Goal: Information Seeking & Learning: Check status

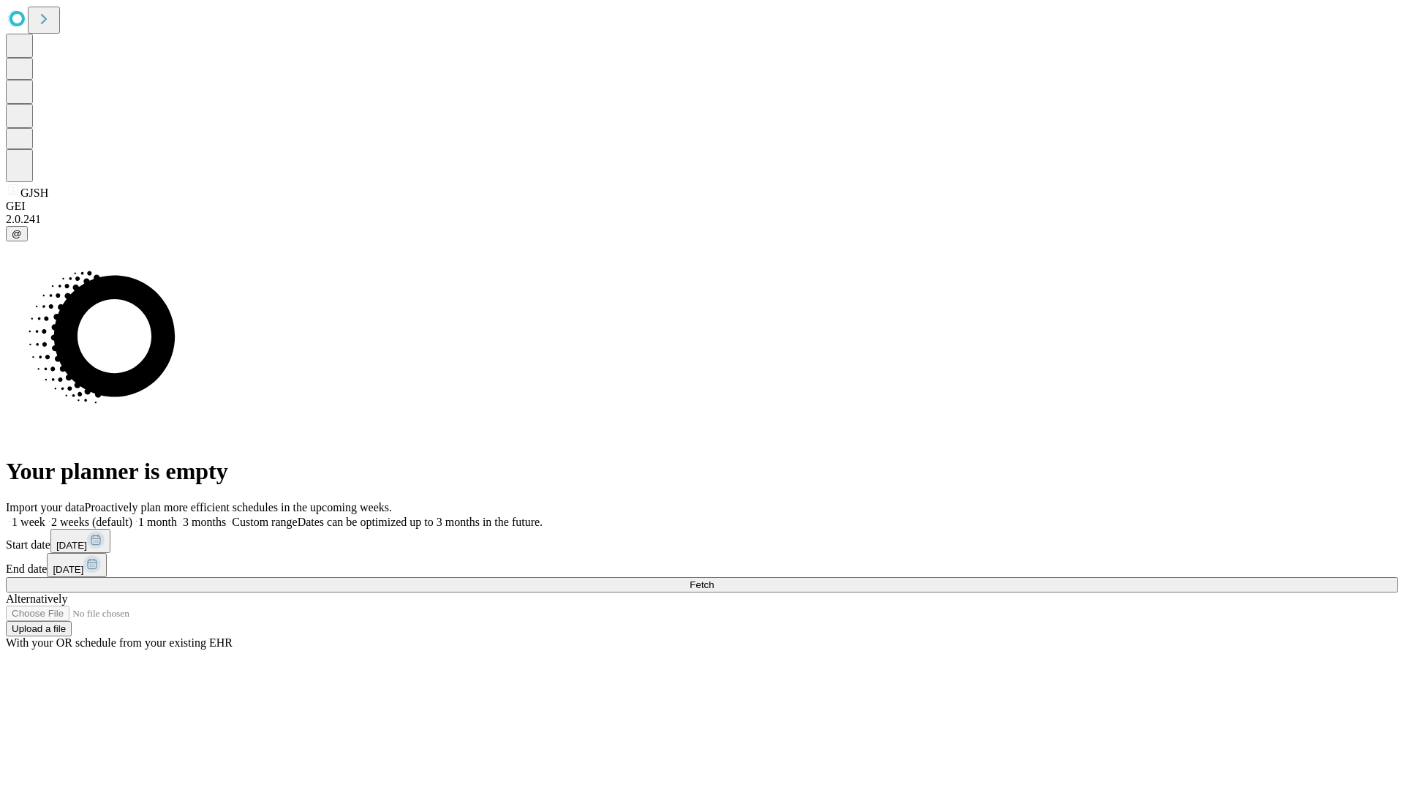
click at [714, 579] on span "Fetch" at bounding box center [701, 584] width 24 height 11
